Goal: Navigation & Orientation: Find specific page/section

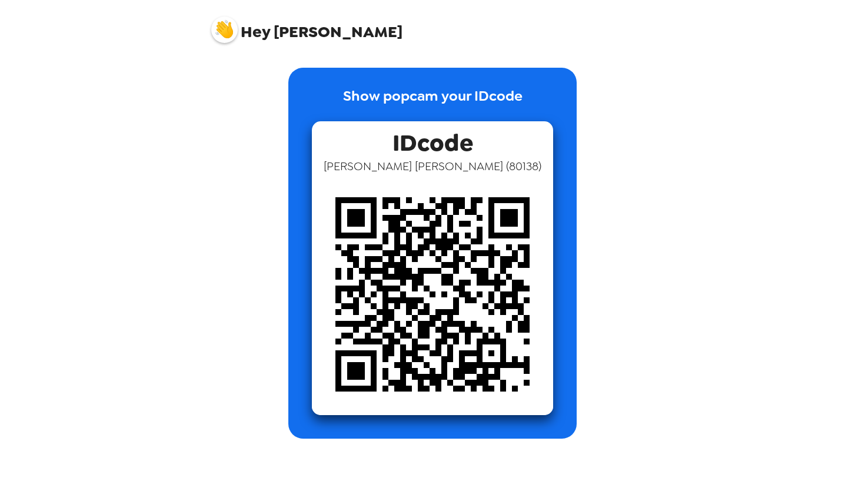
click at [428, 244] on img at bounding box center [432, 294] width 241 height 241
drag, startPoint x: 0, startPoint y: 0, endPoint x: 463, endPoint y: 174, distance: 494.7
click at [463, 174] on img at bounding box center [432, 294] width 241 height 241
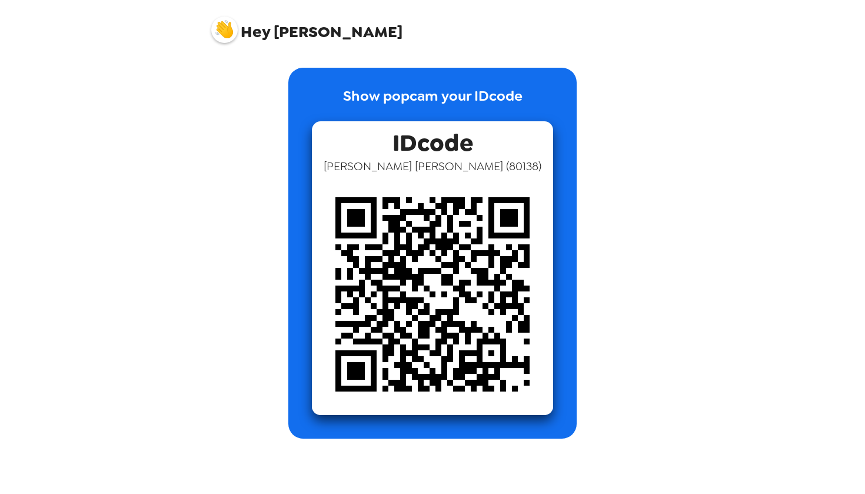
click at [464, 174] on img at bounding box center [432, 294] width 241 height 241
